Goal: Task Accomplishment & Management: Manage account settings

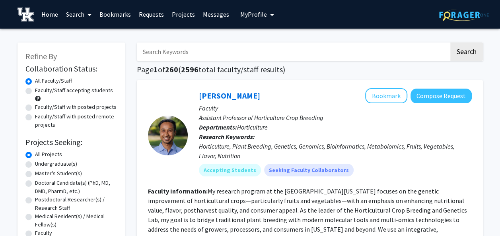
click at [253, 14] on span "My Profile" at bounding box center [253, 14] width 27 height 8
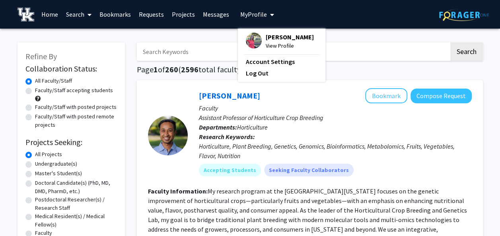
click at [253, 14] on span "My Profile" at bounding box center [253, 14] width 27 height 8
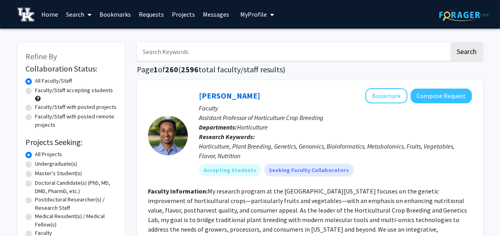
click at [223, 16] on link "Messages" at bounding box center [216, 14] width 34 height 28
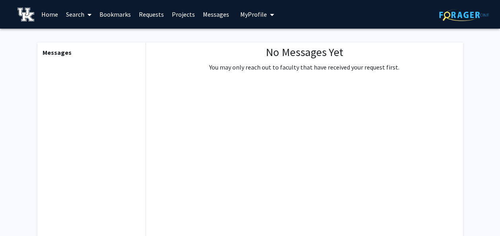
click at [156, 14] on link "Requests" at bounding box center [151, 14] width 33 height 28
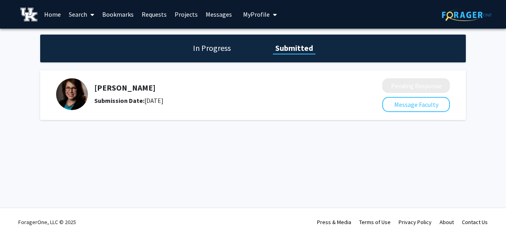
click at [208, 50] on h1 "In Progress" at bounding box center [211, 48] width 43 height 11
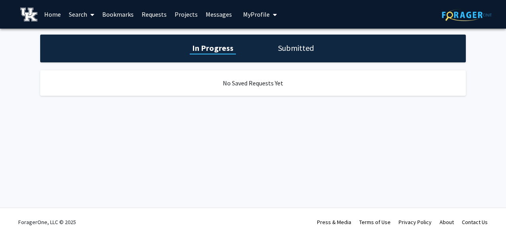
click at [50, 15] on link "Home" at bounding box center [52, 14] width 25 height 28
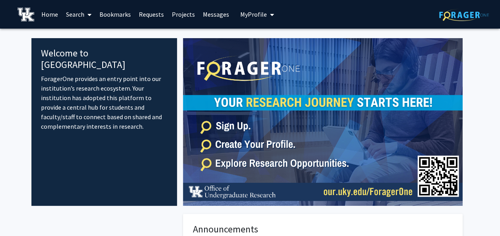
click at [85, 13] on span at bounding box center [87, 15] width 7 height 28
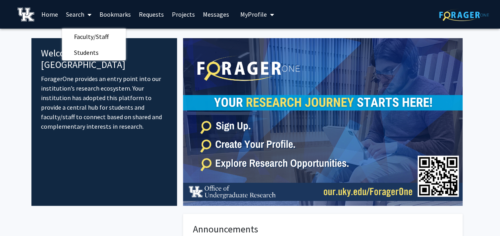
click at [42, 18] on link "Home" at bounding box center [49, 14] width 25 height 28
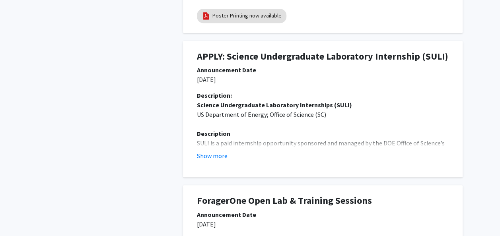
scroll to position [371, 0]
click at [216, 154] on button "Show more" at bounding box center [212, 156] width 31 height 10
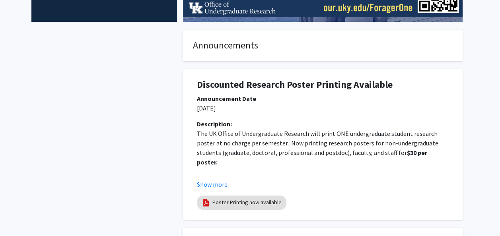
scroll to position [0, 0]
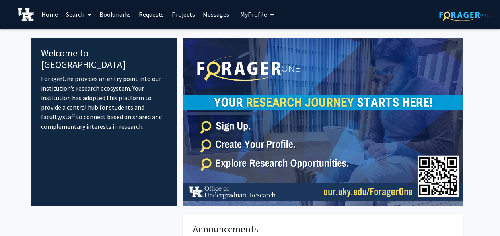
click at [184, 13] on link "Projects" at bounding box center [183, 14] width 31 height 28
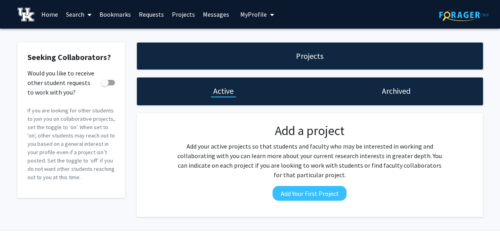
click at [130, 14] on link "Bookmarks" at bounding box center [114, 14] width 39 height 28
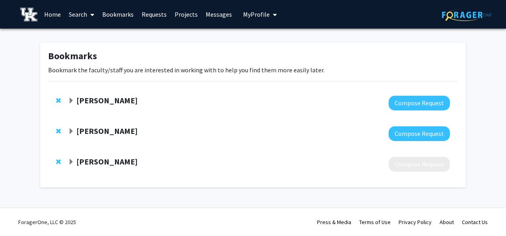
click at [76, 160] on strong "[PERSON_NAME]" at bounding box center [106, 162] width 61 height 10
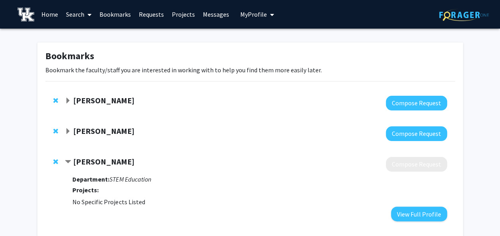
click at [76, 160] on strong "[PERSON_NAME]" at bounding box center [103, 162] width 61 height 10
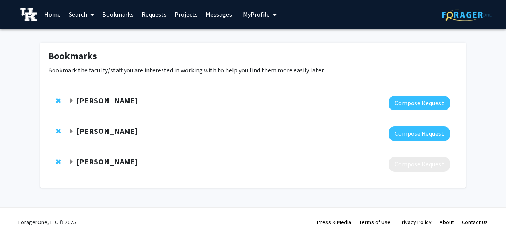
click at [78, 130] on strong "[PERSON_NAME]" at bounding box center [106, 131] width 61 height 10
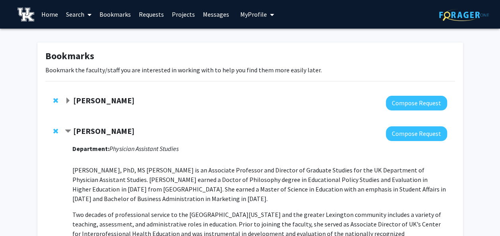
click at [78, 130] on strong "[PERSON_NAME]" at bounding box center [103, 131] width 61 height 10
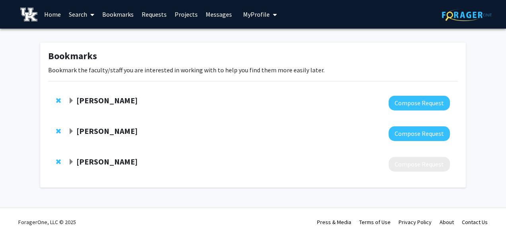
click at [83, 101] on strong "[PERSON_NAME]" at bounding box center [106, 100] width 61 height 10
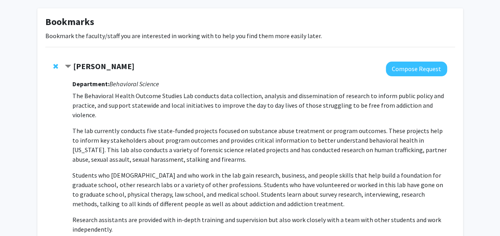
scroll to position [23, 0]
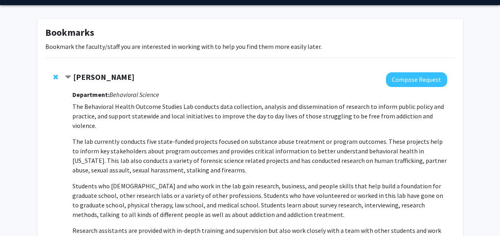
click at [76, 77] on strong "[PERSON_NAME]" at bounding box center [103, 77] width 61 height 10
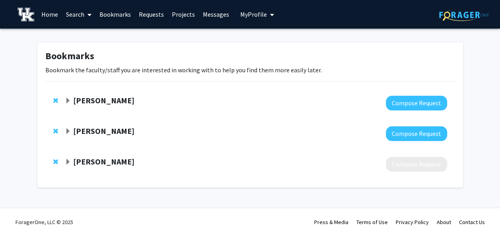
scroll to position [0, 0]
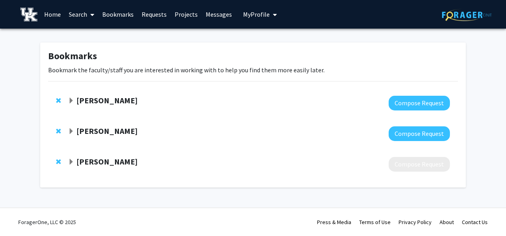
click at [27, 10] on img at bounding box center [28, 15] width 17 height 14
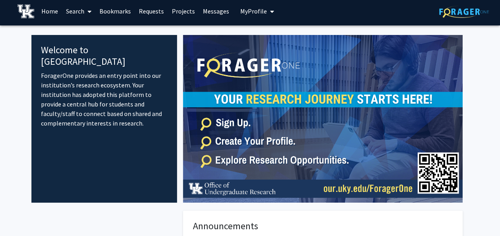
scroll to position [4, 0]
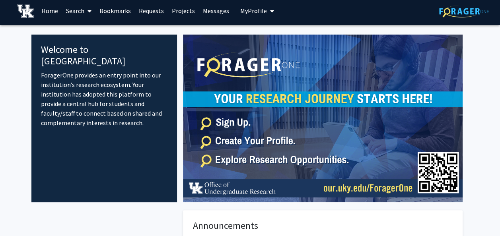
click at [248, 14] on span "My Profile" at bounding box center [253, 11] width 27 height 8
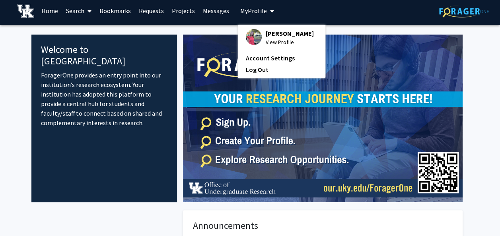
click at [257, 39] on img at bounding box center [254, 37] width 16 height 16
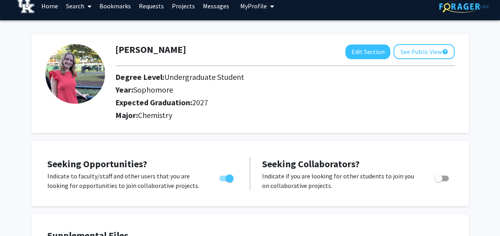
scroll to position [9, 0]
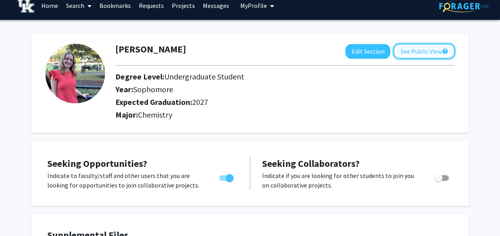
click at [429, 52] on button "See Public View help" at bounding box center [423, 51] width 61 height 15
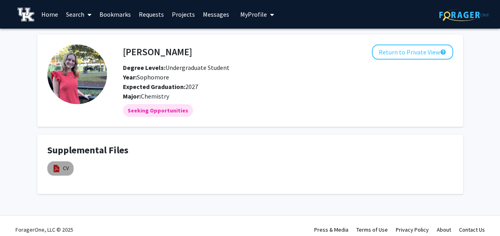
click at [70, 169] on mat-chip "CV" at bounding box center [60, 168] width 26 height 14
click at [59, 167] on img at bounding box center [56, 168] width 9 height 9
click at [64, 165] on link "CV" at bounding box center [66, 168] width 6 height 8
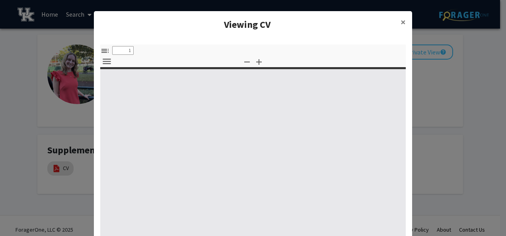
select select "custom"
type input "0"
select select "custom"
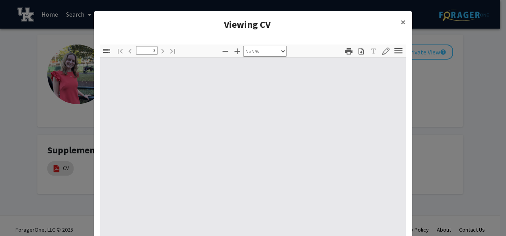
type input "1"
select select "auto"
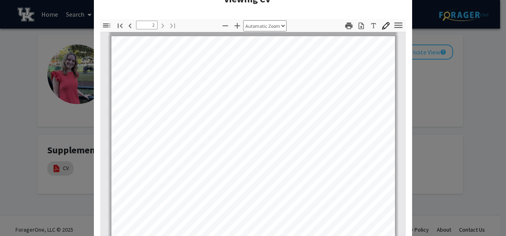
scroll to position [374, 0]
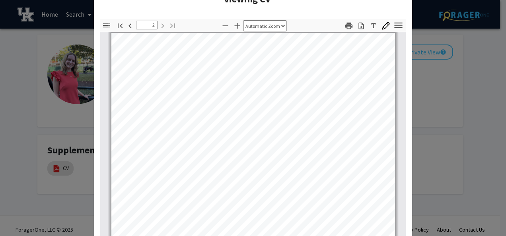
type input "1"
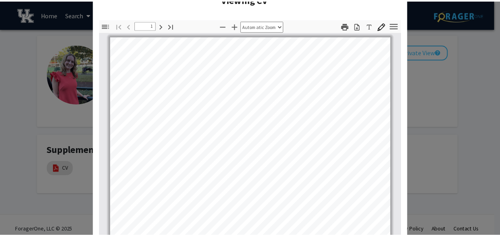
scroll to position [0, 0]
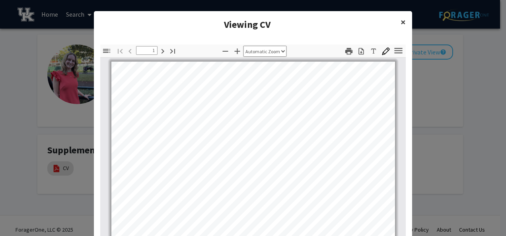
click at [400, 25] on span "×" at bounding box center [402, 22] width 5 height 12
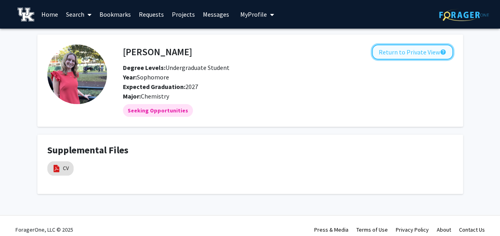
click at [415, 52] on button "Return to Private View help" at bounding box center [412, 52] width 81 height 15
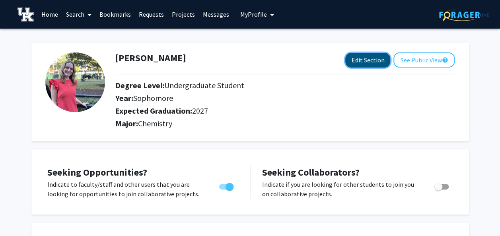
click at [370, 64] on button "Edit Section" at bounding box center [367, 60] width 45 height 15
select select "sophomore"
select select "2027"
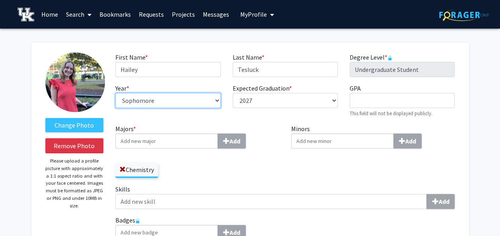
click at [197, 98] on select "--- First-year Sophomore Junior Senior Postbaccalaureate Certificate" at bounding box center [167, 100] width 105 height 15
select select "junior"
click at [115, 93] on select "--- First-year Sophomore Junior Senior Postbaccalaureate Certificate" at bounding box center [167, 100] width 105 height 15
click at [165, 117] on div "Year * required --- First-year Sophomore Junior Senior Postbaccalaureate Certif…" at bounding box center [167, 100] width 117 height 34
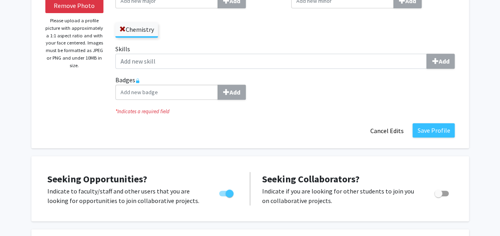
scroll to position [145, 0]
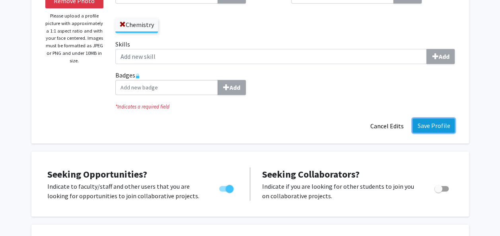
click at [453, 127] on button "Save Profile" at bounding box center [433, 125] width 42 height 14
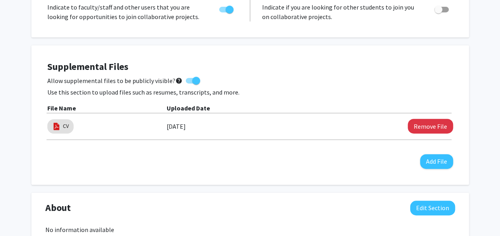
scroll to position [0, 0]
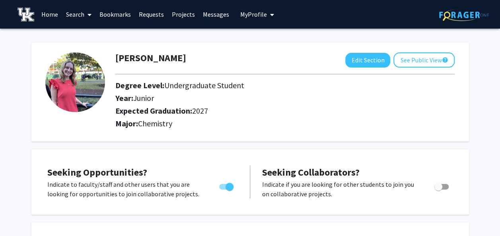
click at [178, 17] on link "Projects" at bounding box center [183, 14] width 31 height 28
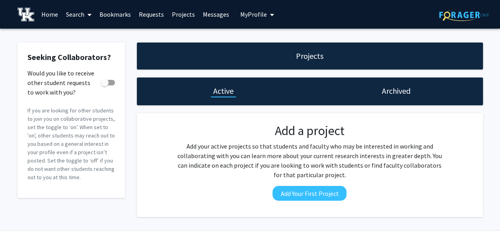
click at [85, 12] on span at bounding box center [87, 15] width 7 height 28
click at [91, 38] on span "Faculty/Staff" at bounding box center [91, 37] width 58 height 16
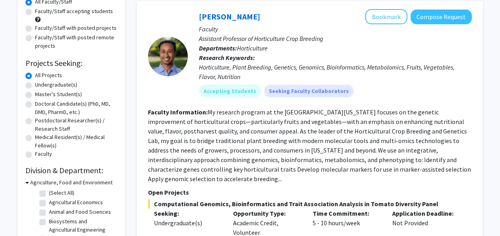
scroll to position [90, 0]
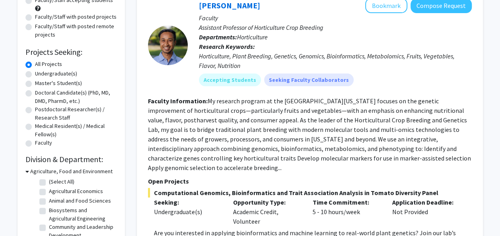
click at [61, 76] on label "Undergraduate(s)" at bounding box center [56, 74] width 42 height 8
click at [40, 75] on input "Undergraduate(s)" at bounding box center [37, 72] width 5 height 5
radio input "true"
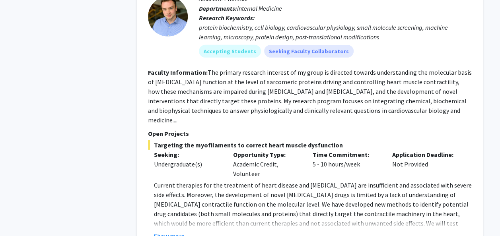
scroll to position [1179, 0]
click at [167, 231] on button "Show more" at bounding box center [169, 236] width 31 height 10
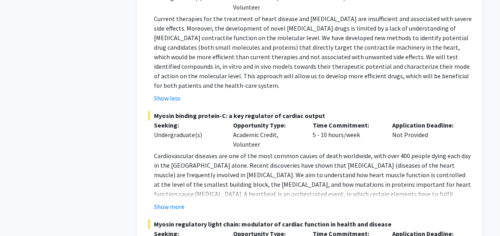
scroll to position [1347, 0]
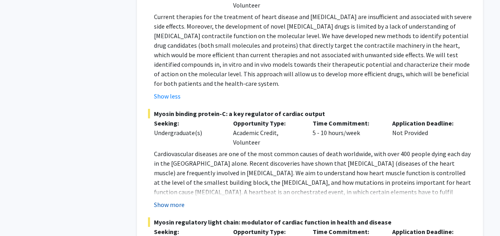
click at [162, 200] on button "Show more" at bounding box center [169, 205] width 31 height 10
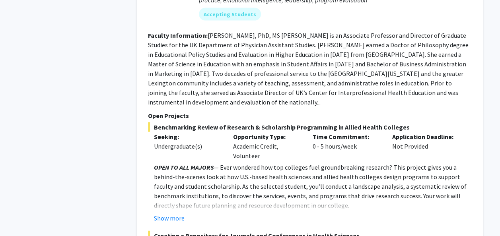
scroll to position [2412, 0]
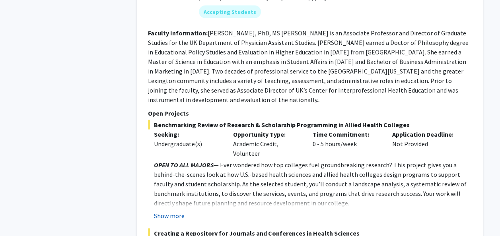
click at [174, 211] on button "Show more" at bounding box center [169, 216] width 31 height 10
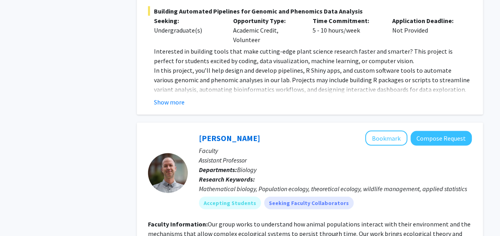
scroll to position [3677, 0]
